Goal: Transaction & Acquisition: Book appointment/travel/reservation

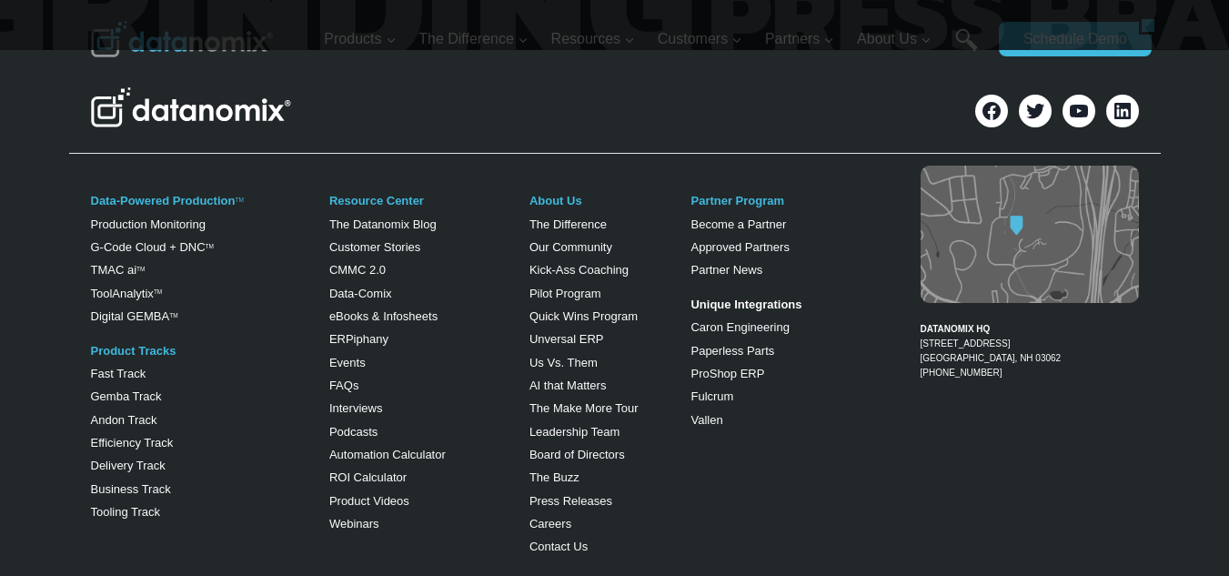
scroll to position [1153, 0]
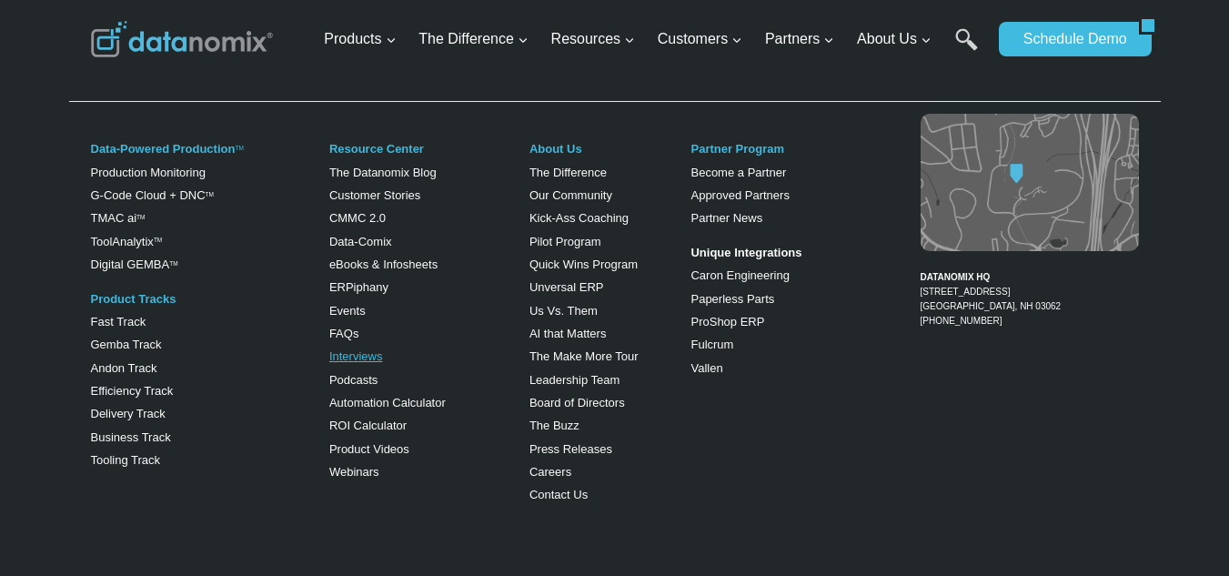
click at [341, 356] on link "Interviews" at bounding box center [356, 356] width 54 height 14
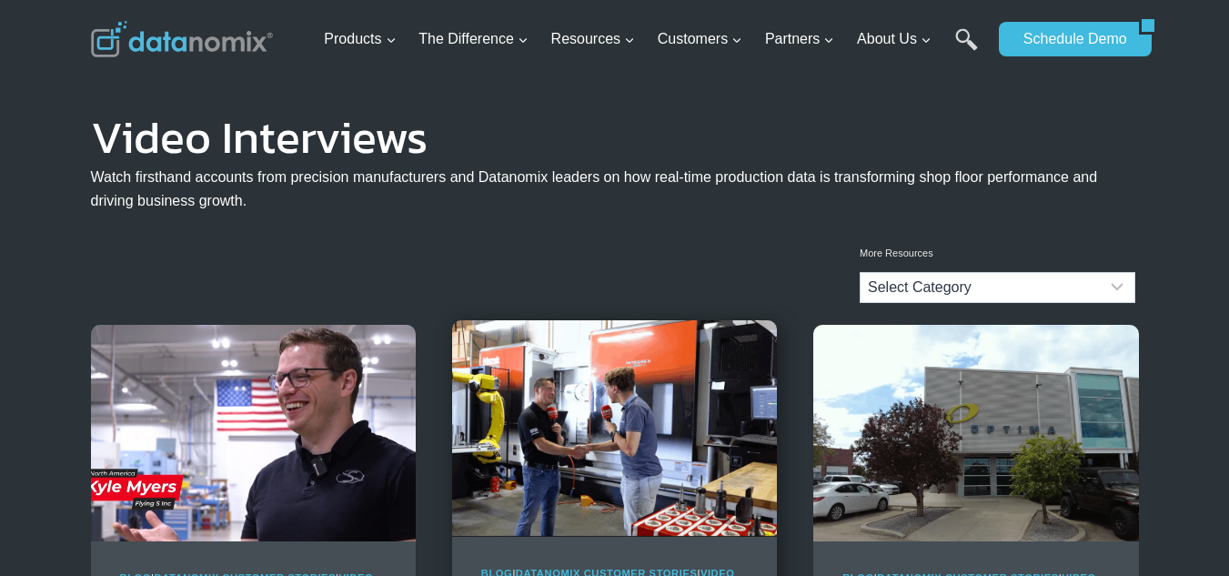
click at [596, 423] on img at bounding box center [614, 428] width 325 height 217
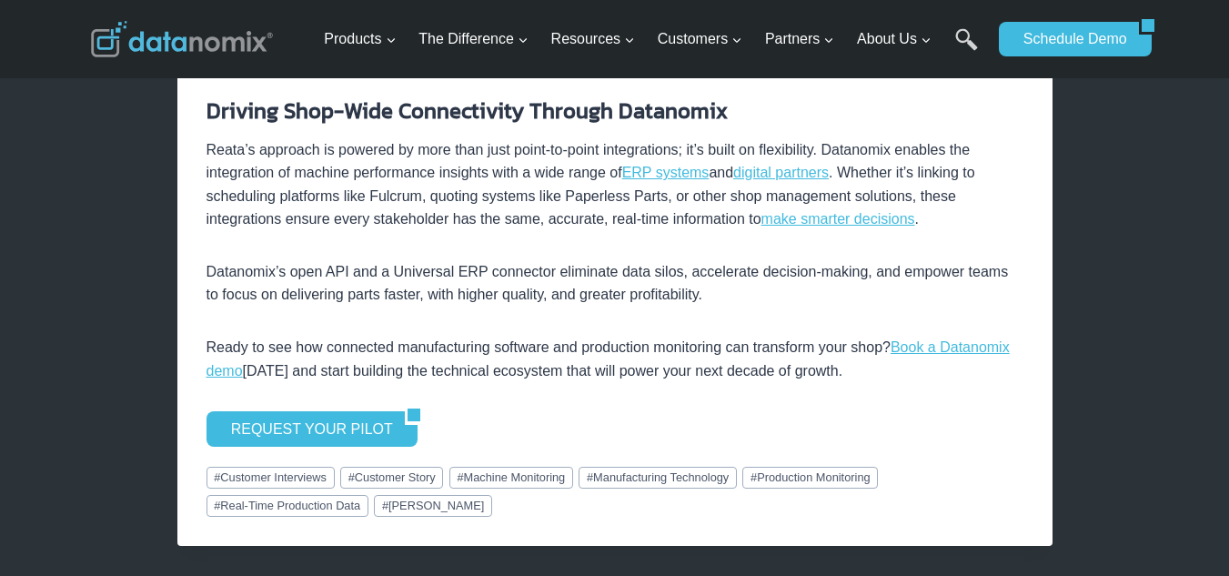
scroll to position [3397, 0]
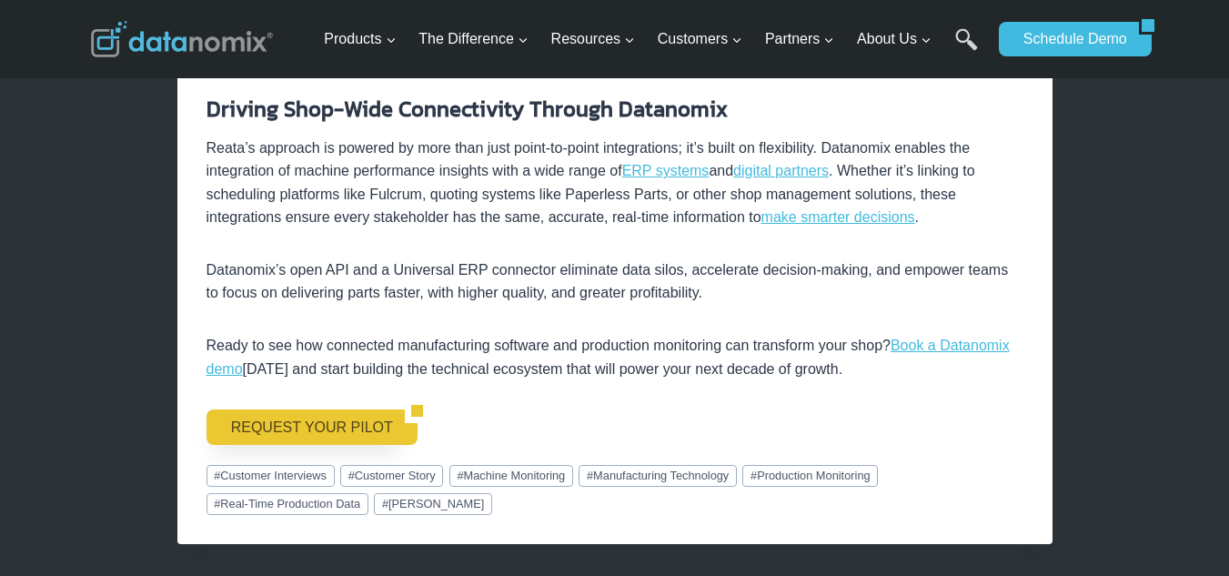
click at [315, 410] on link "REQUEST YOUR PILOT" at bounding box center [306, 427] width 198 height 35
